Goal: Obtain resource: Download file/media

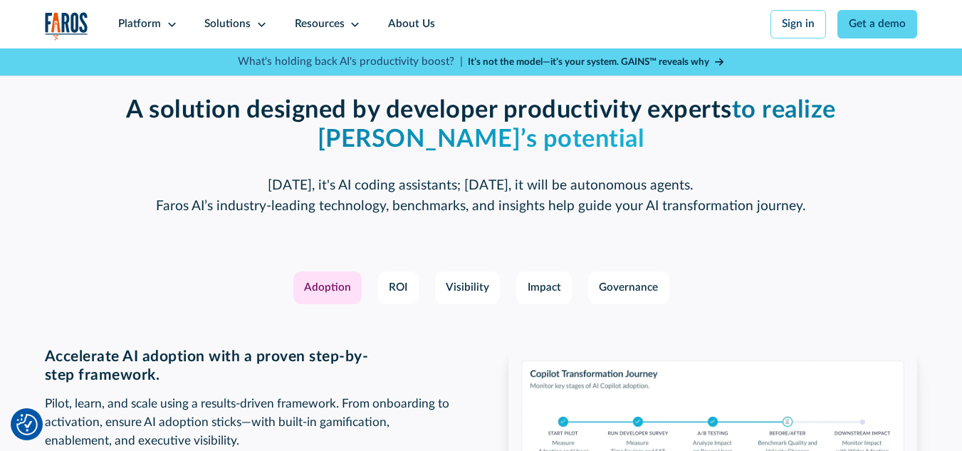
scroll to position [1946, 0]
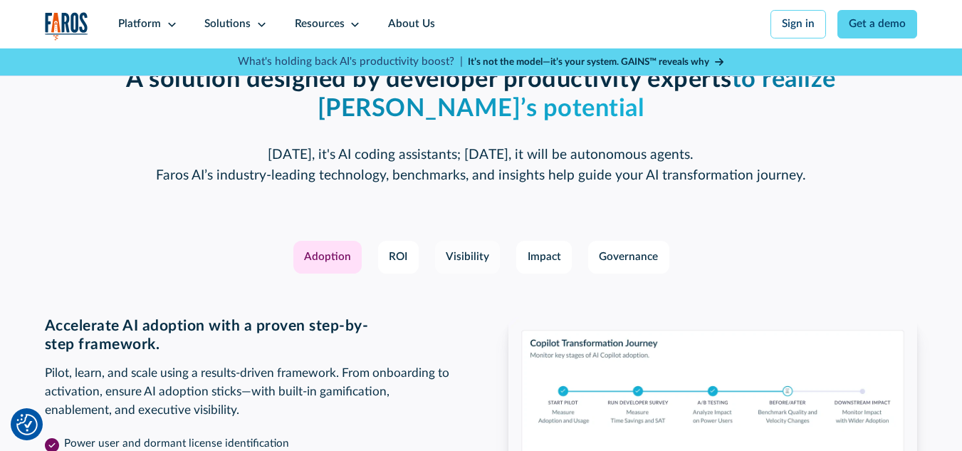
click at [481, 266] on div "Visibility" at bounding box center [467, 257] width 43 height 16
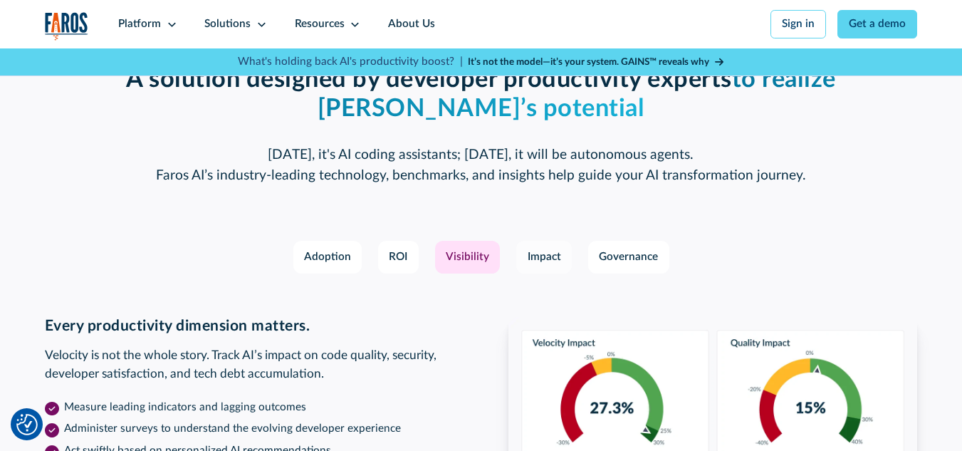
click at [550, 266] on div "Impact" at bounding box center [544, 257] width 33 height 16
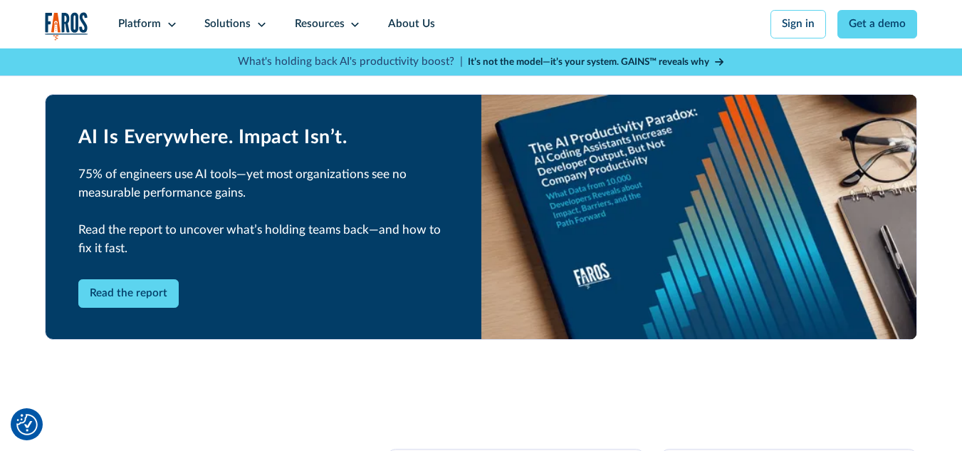
scroll to position [2611, 0]
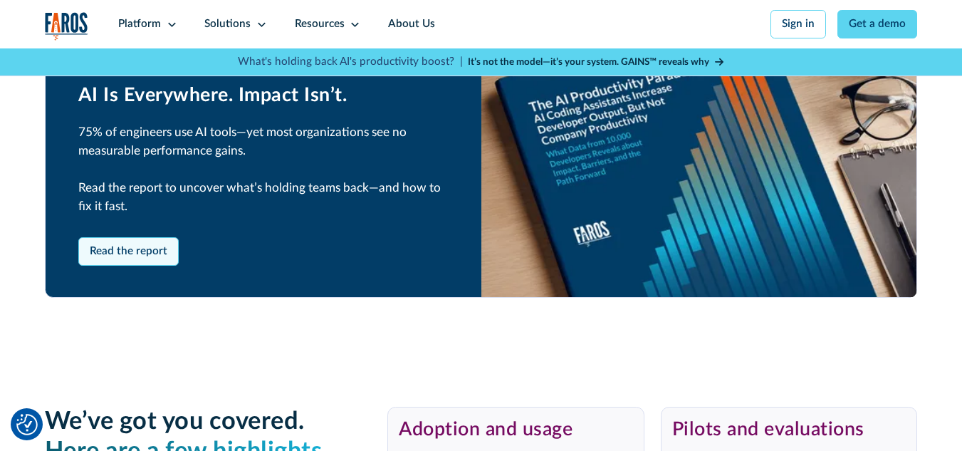
click at [111, 266] on link "Read the report" at bounding box center [128, 251] width 101 height 28
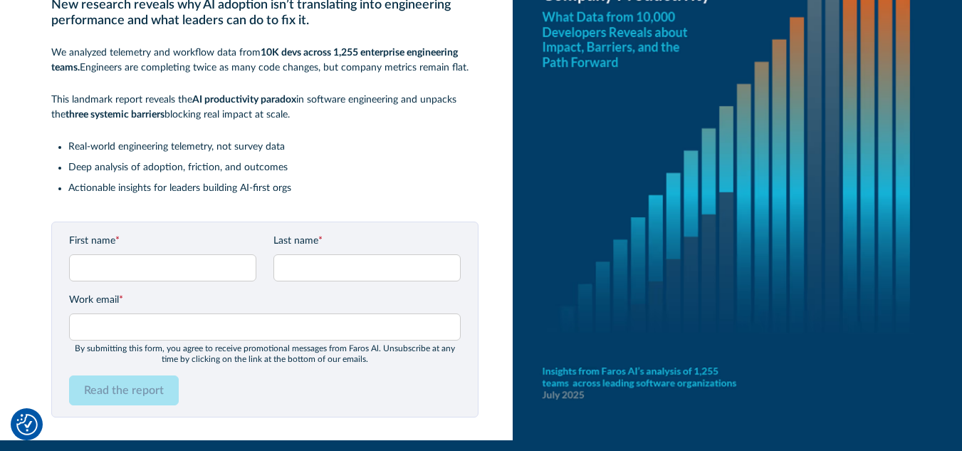
scroll to position [142, 0]
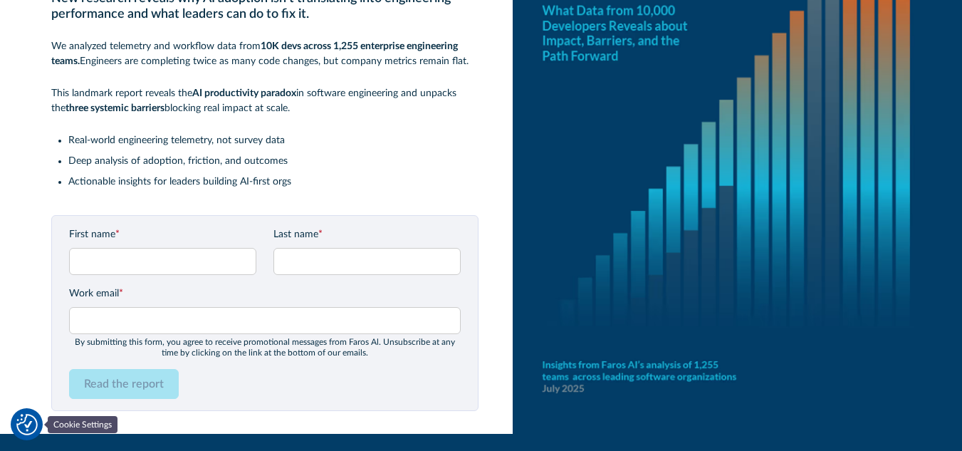
click at [34, 429] on img "Cookie Settings" at bounding box center [26, 424] width 21 height 21
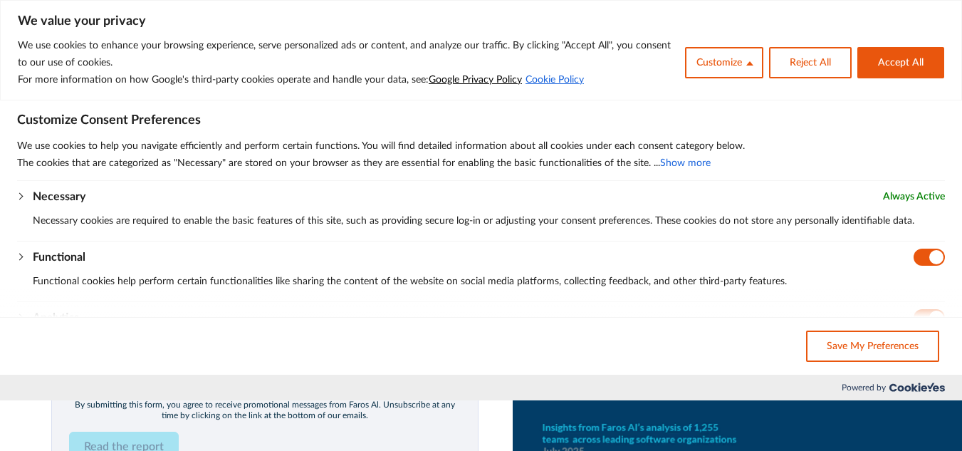
scroll to position [0, 0]
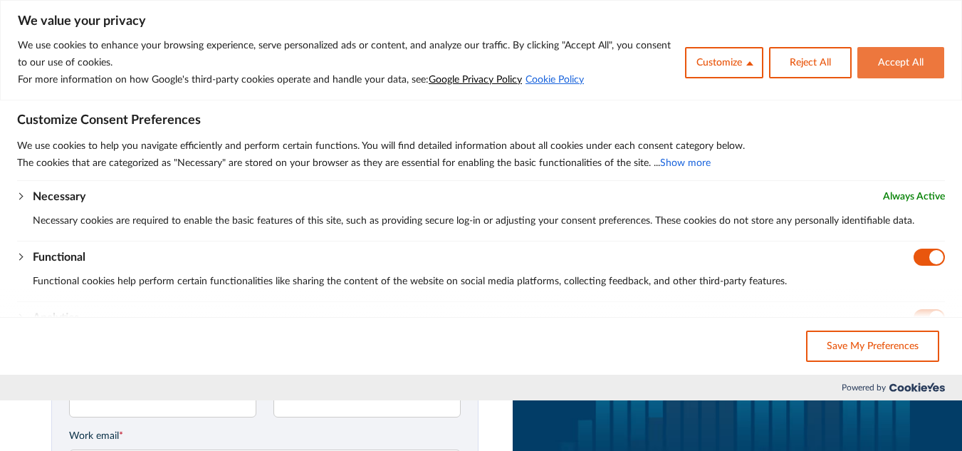
click at [884, 63] on button "Accept All" at bounding box center [900, 62] width 87 height 31
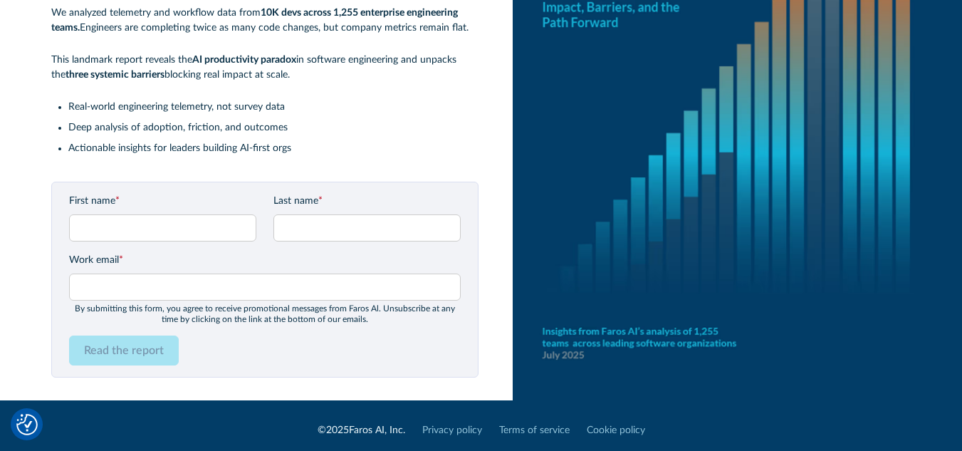
scroll to position [186, 0]
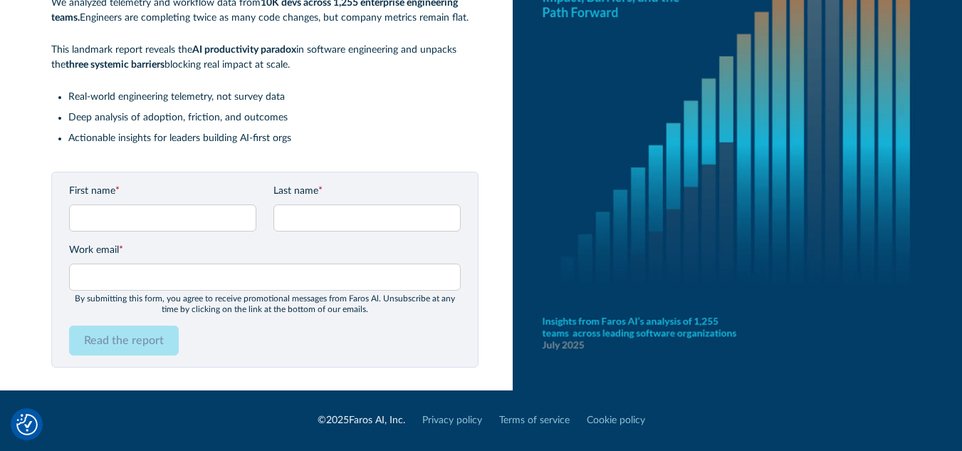
click at [309, 333] on div "Read the report" at bounding box center [265, 340] width 392 height 30
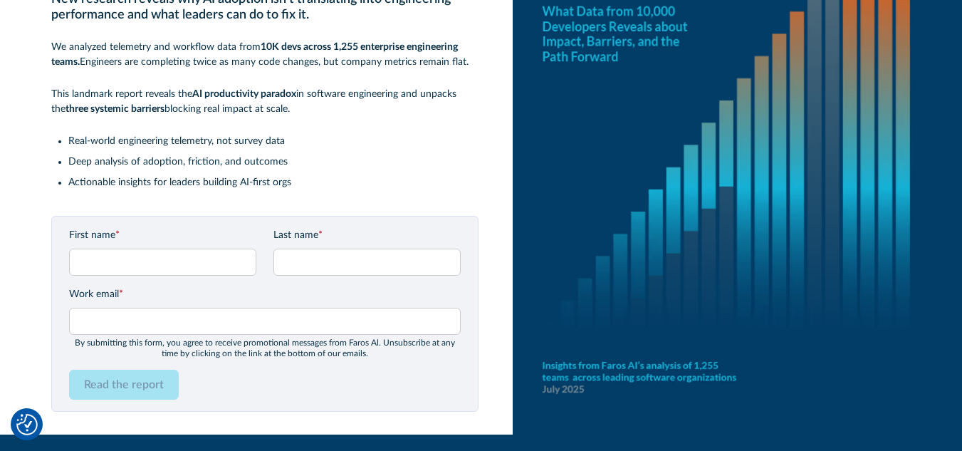
scroll to position [142, 0]
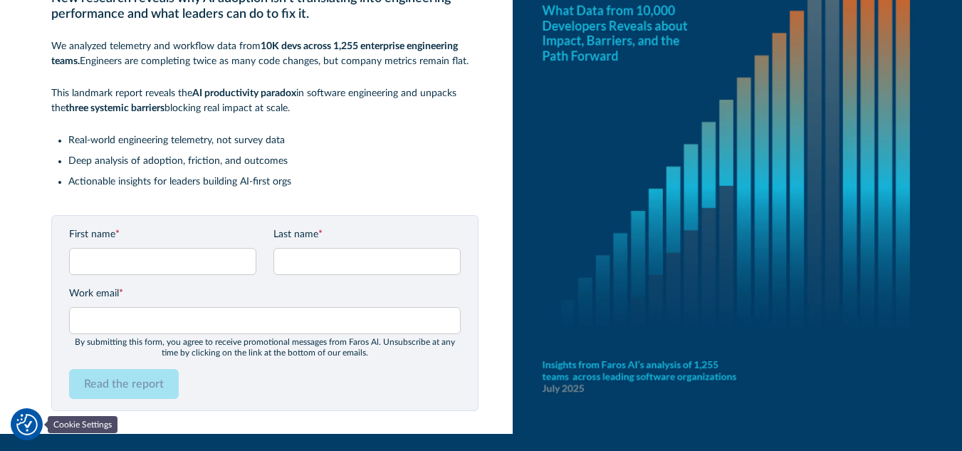
click at [21, 421] on img "Cookie Settings" at bounding box center [26, 424] width 21 height 21
